Goal: Transaction & Acquisition: Purchase product/service

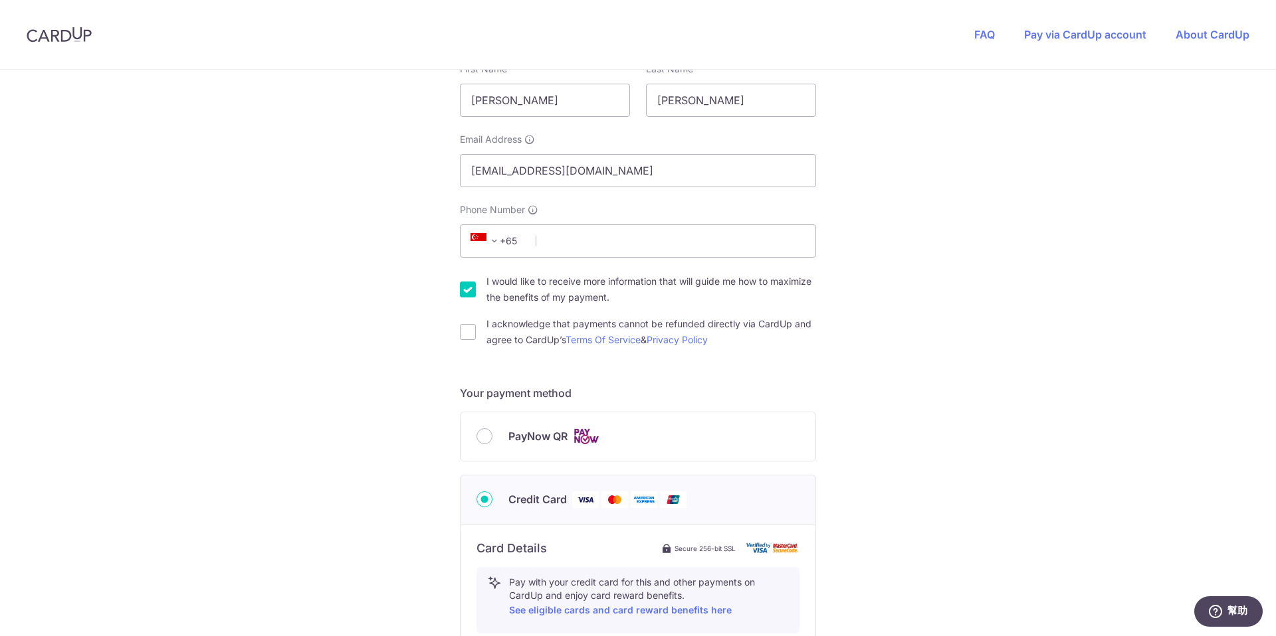
scroll to position [262, 0]
click at [712, 248] on input "Phone Number" at bounding box center [638, 239] width 356 height 33
type input "90672353"
click at [409, 365] on div "You are paying HEI HOMES PTE LTD HEI HOMES PTE LTD uses CardUp to accept paymen…" at bounding box center [638, 482] width 1276 height 1351
click at [469, 286] on input "I would like to receive more information that will guide me how to maximize the…" at bounding box center [468, 288] width 16 height 16
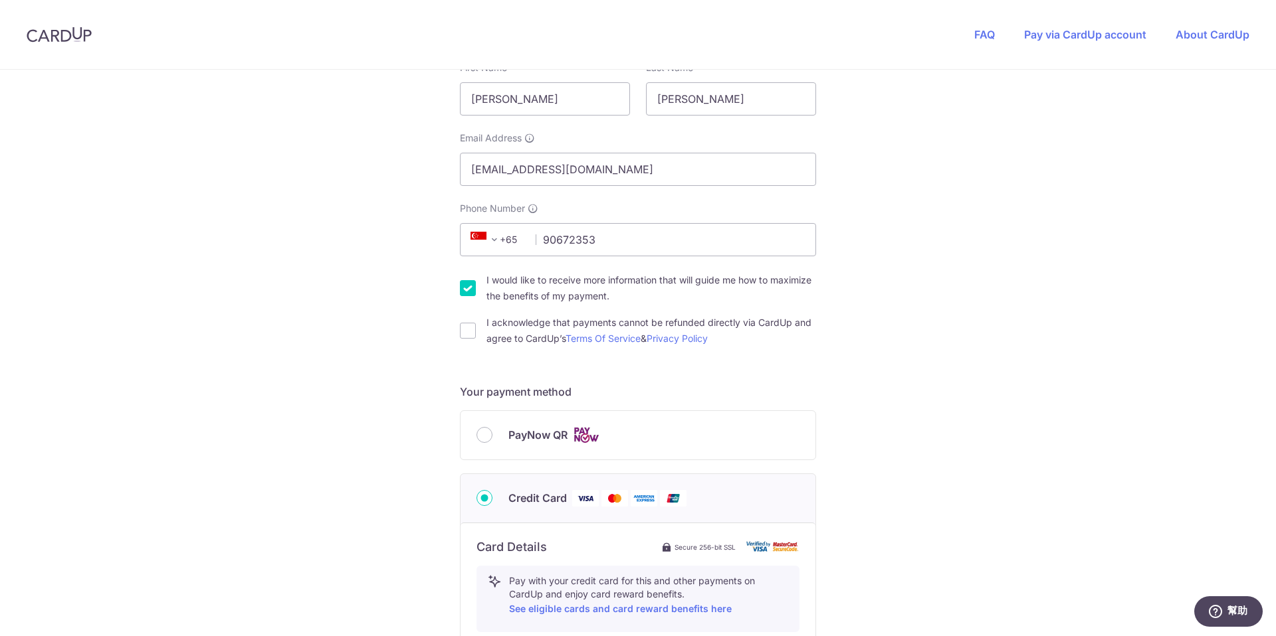
checkbox input "false"
click at [404, 428] on div "You are paying HEI HOMES PTE LTD HEI HOMES PTE LTD uses CardUp to accept paymen…" at bounding box center [638, 482] width 1276 height 1351
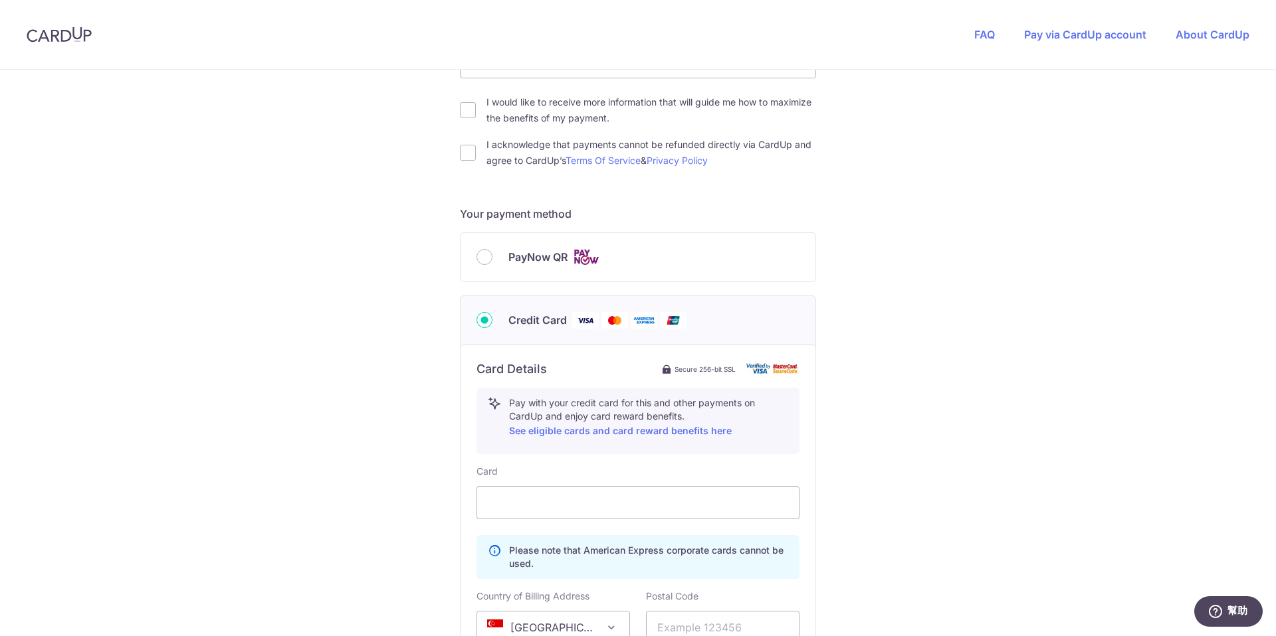
scroll to position [443, 0]
click at [468, 152] on input "I acknowledge that payments cannot be refunded directly via CardUp and agree to…" at bounding box center [468, 150] width 16 height 16
checkbox input "true"
click at [396, 422] on div "You are paying HEI HOMES PTE LTD HEI HOMES PTE LTD uses CardUp to accept paymen…" at bounding box center [638, 302] width 1276 height 1351
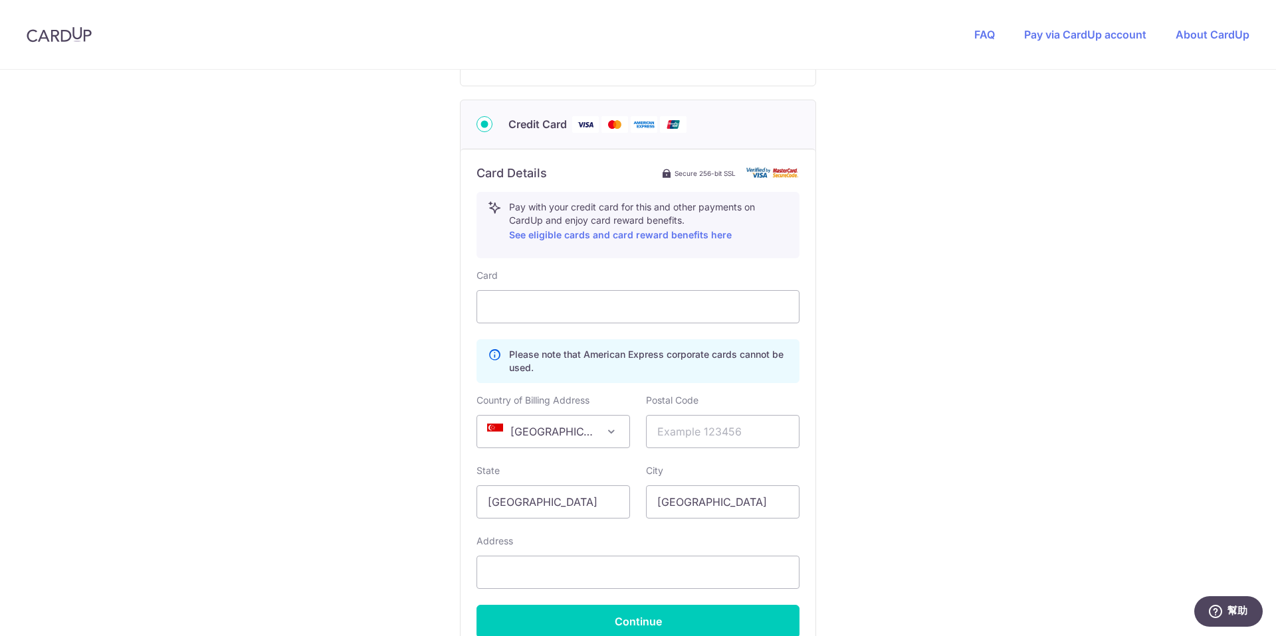
scroll to position [635, 0]
click at [921, 306] on div "You are paying HEI HOMES PTE LTD HEI HOMES PTE LTD uses CardUp to accept paymen…" at bounding box center [638, 110] width 1276 height 1351
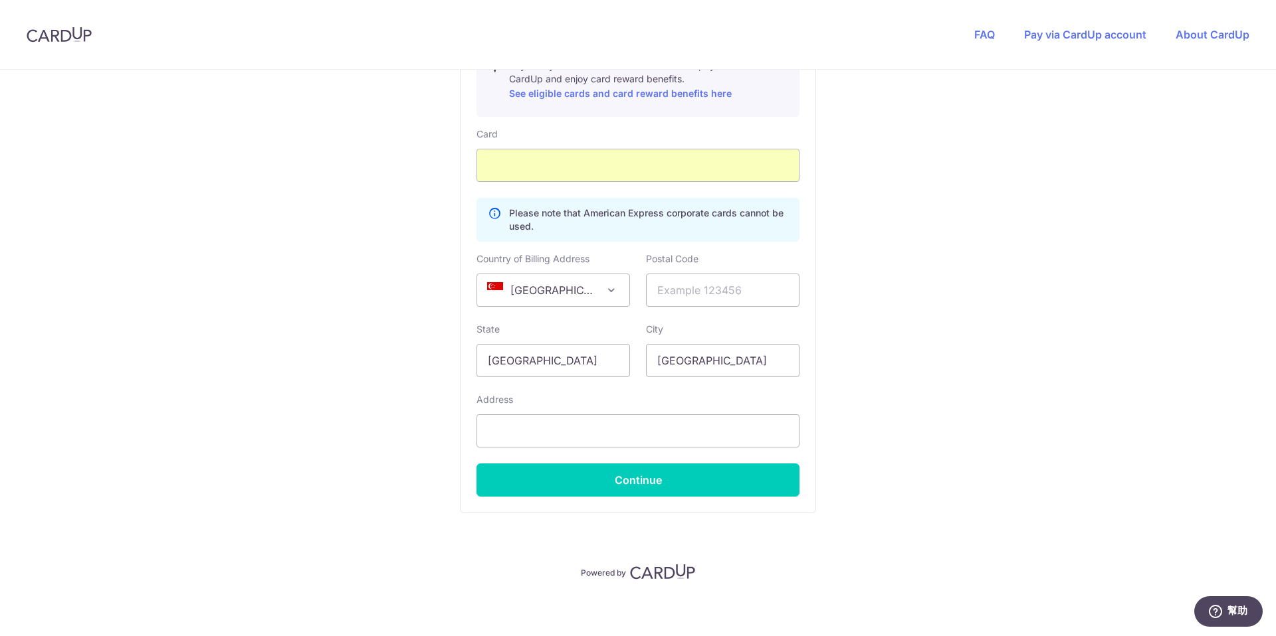
scroll to position [783, 0]
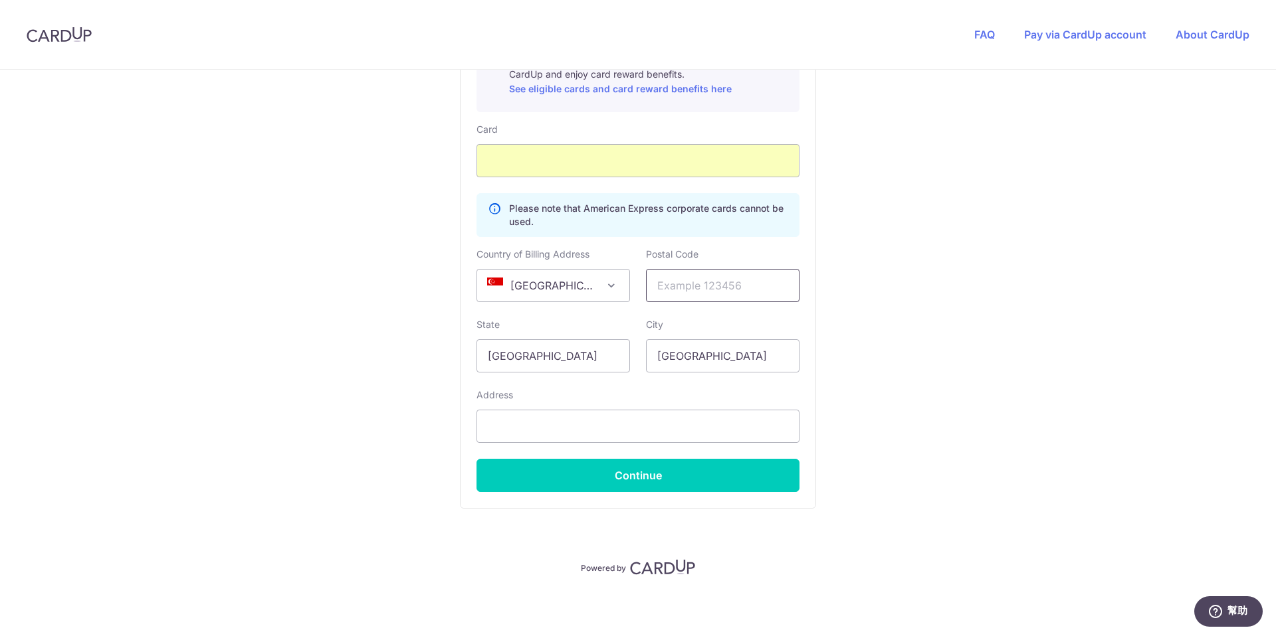
click at [731, 294] on input "text" at bounding box center [722, 285] width 153 height 33
type input "239347"
type input "[PERSON_NAME] road"
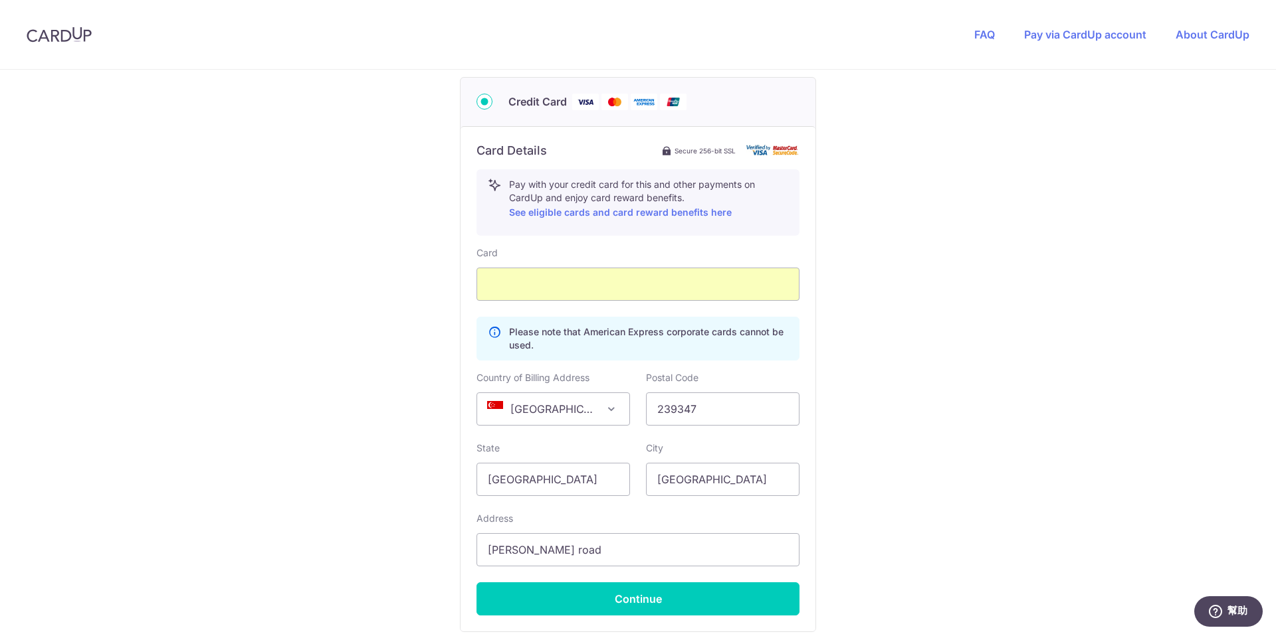
scroll to position [618, 0]
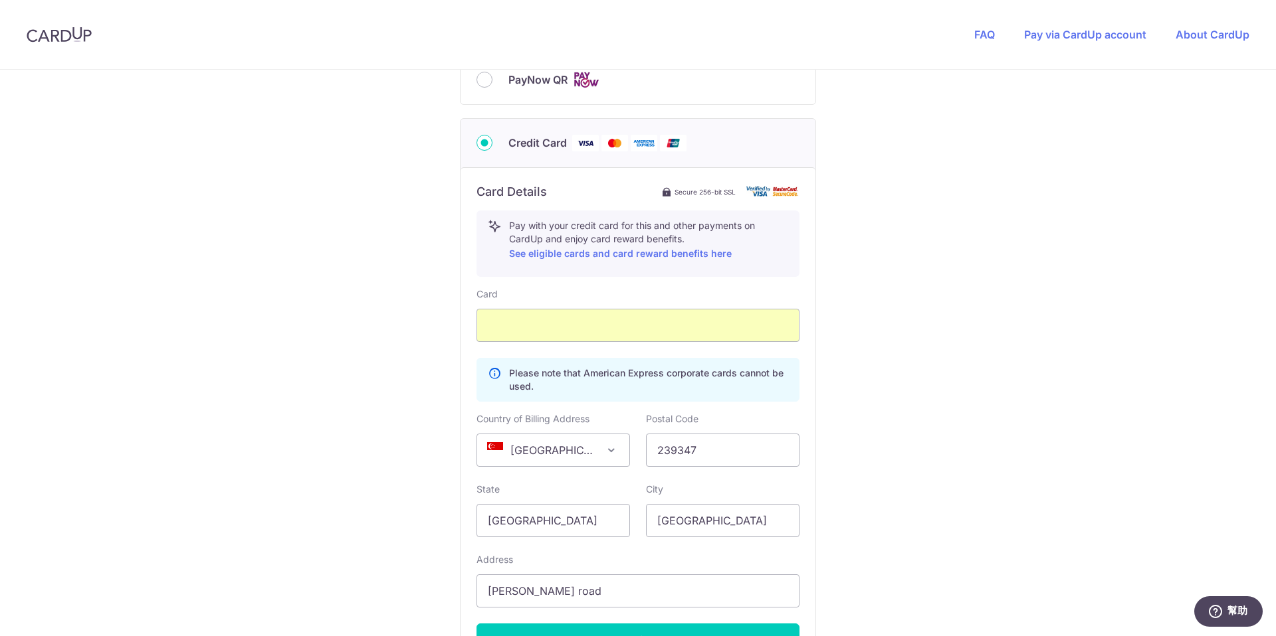
click at [930, 333] on div "You are paying HEI HOMES PTE LTD HEI HOMES PTE LTD uses CardUp to accept paymen…" at bounding box center [638, 127] width 1276 height 1351
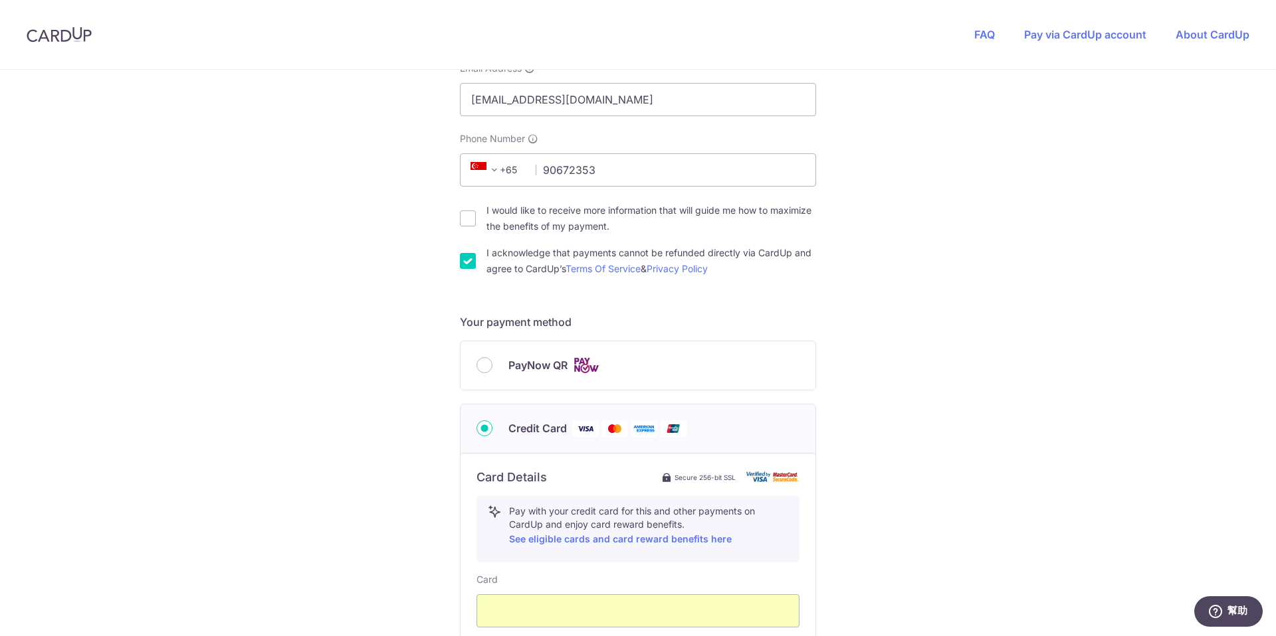
scroll to position [784, 0]
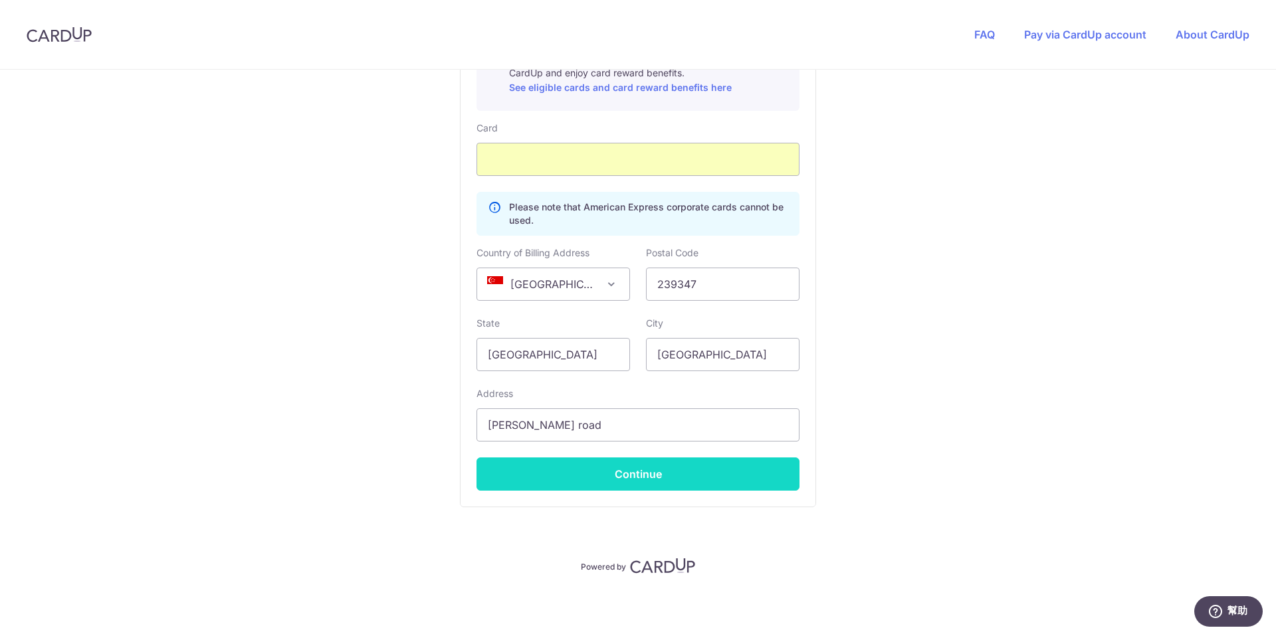
click at [710, 477] on button "Continue" at bounding box center [637, 474] width 323 height 33
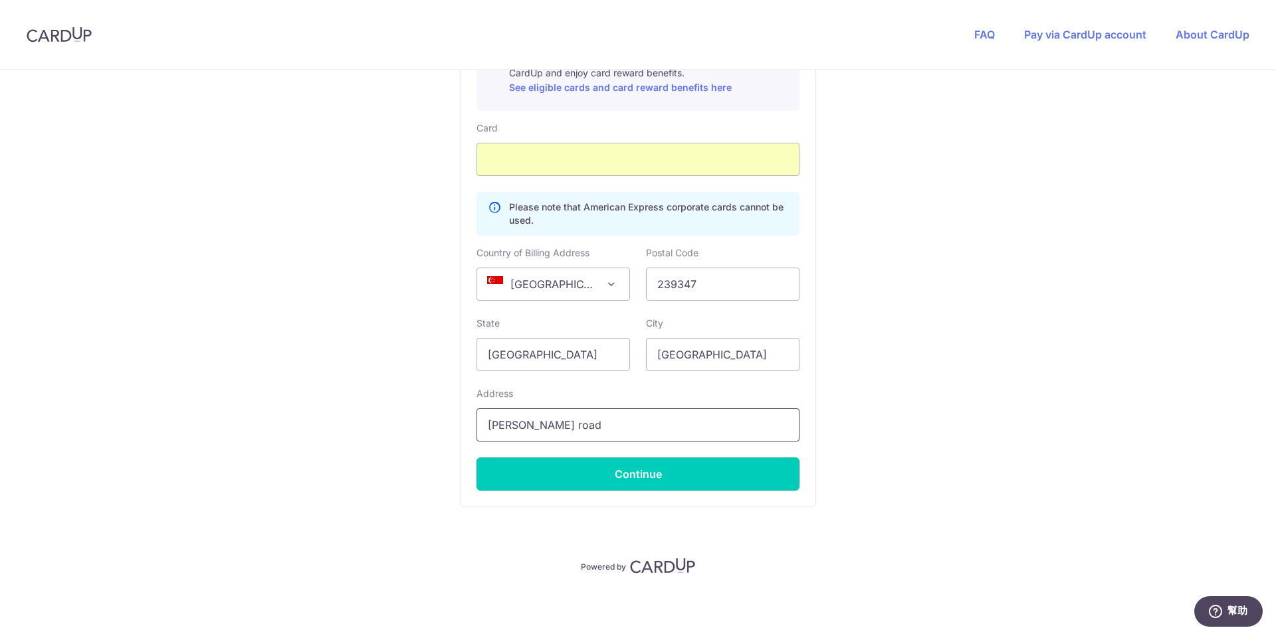
type input "**** 1270"
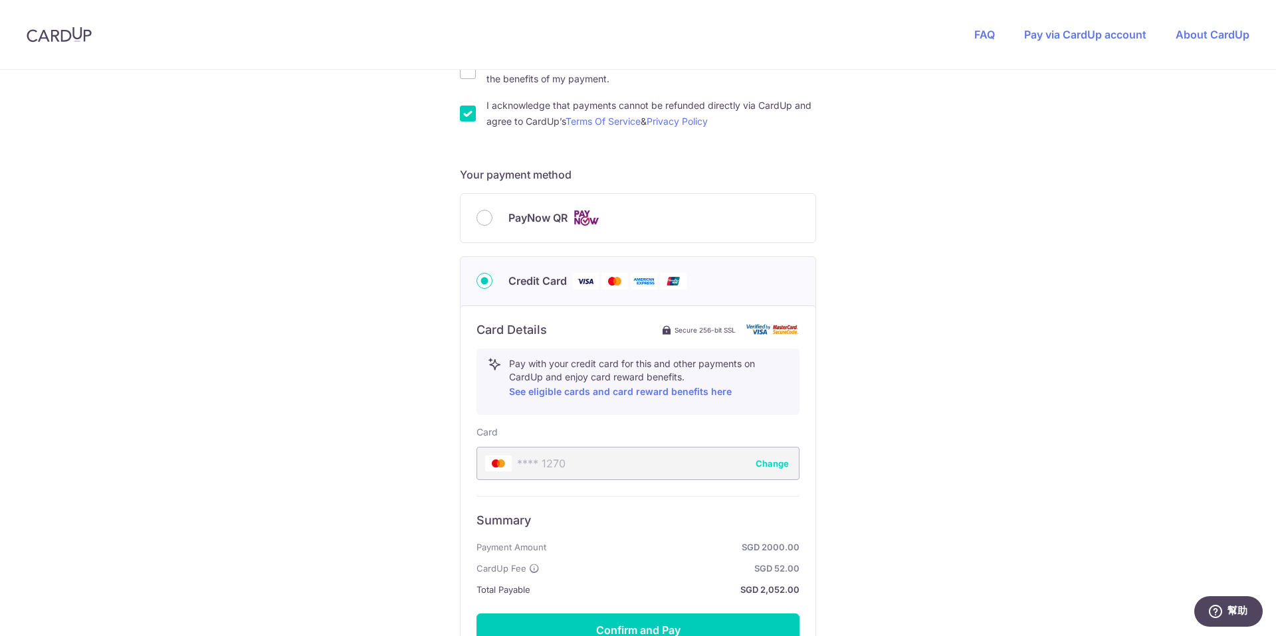
scroll to position [636, 0]
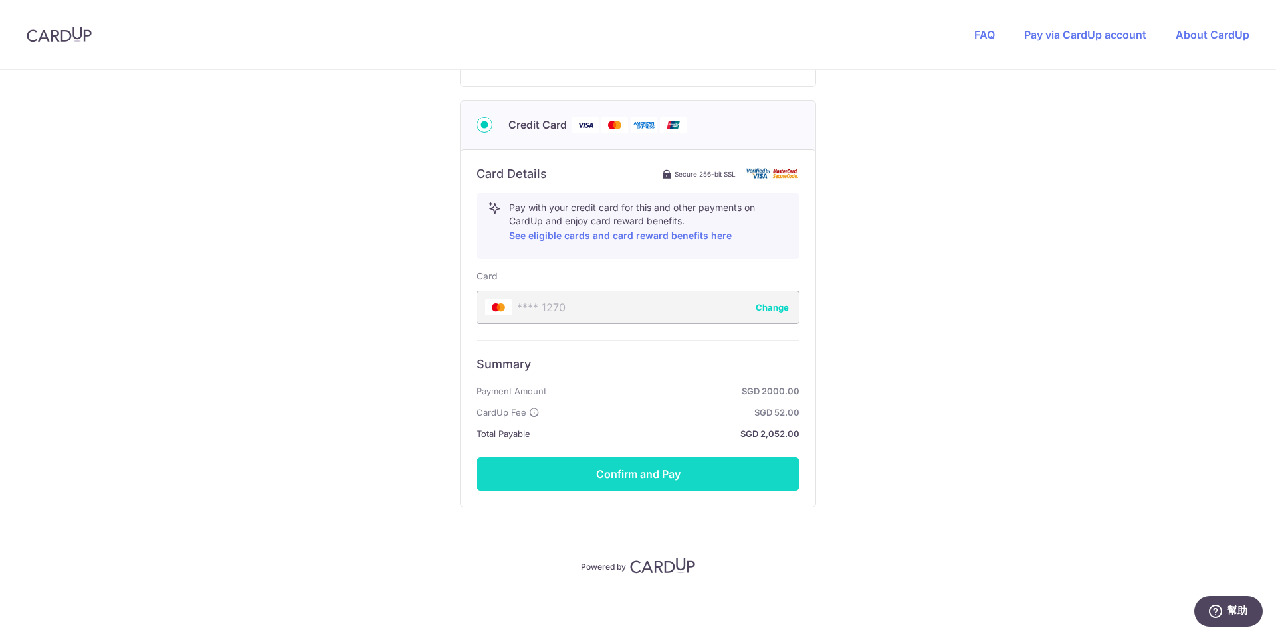
click at [716, 473] on button "Confirm and Pay" at bounding box center [637, 474] width 323 height 33
